Goal: Information Seeking & Learning: Learn about a topic

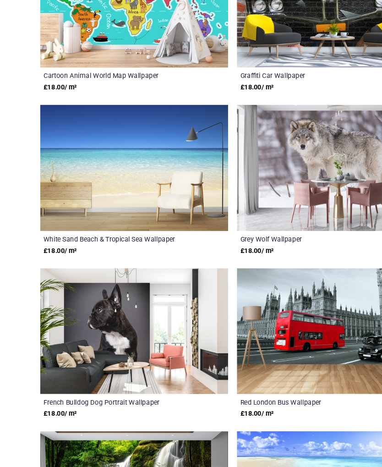
scroll to position [1170, 0]
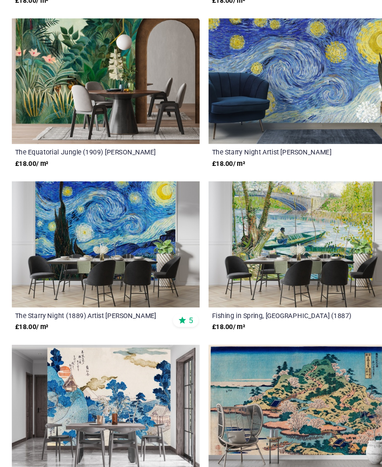
scroll to position [2448, 0]
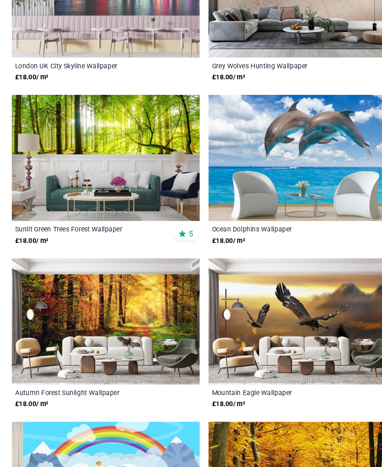
scroll to position [5201, 0]
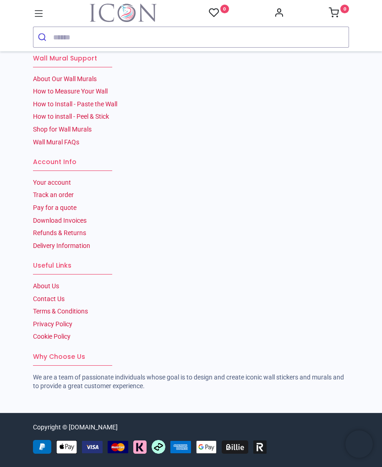
scroll to position [3894, 0]
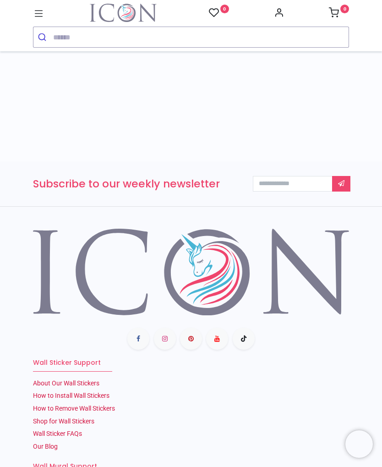
scroll to position [5002, 0]
